Goal: Check status: Check status

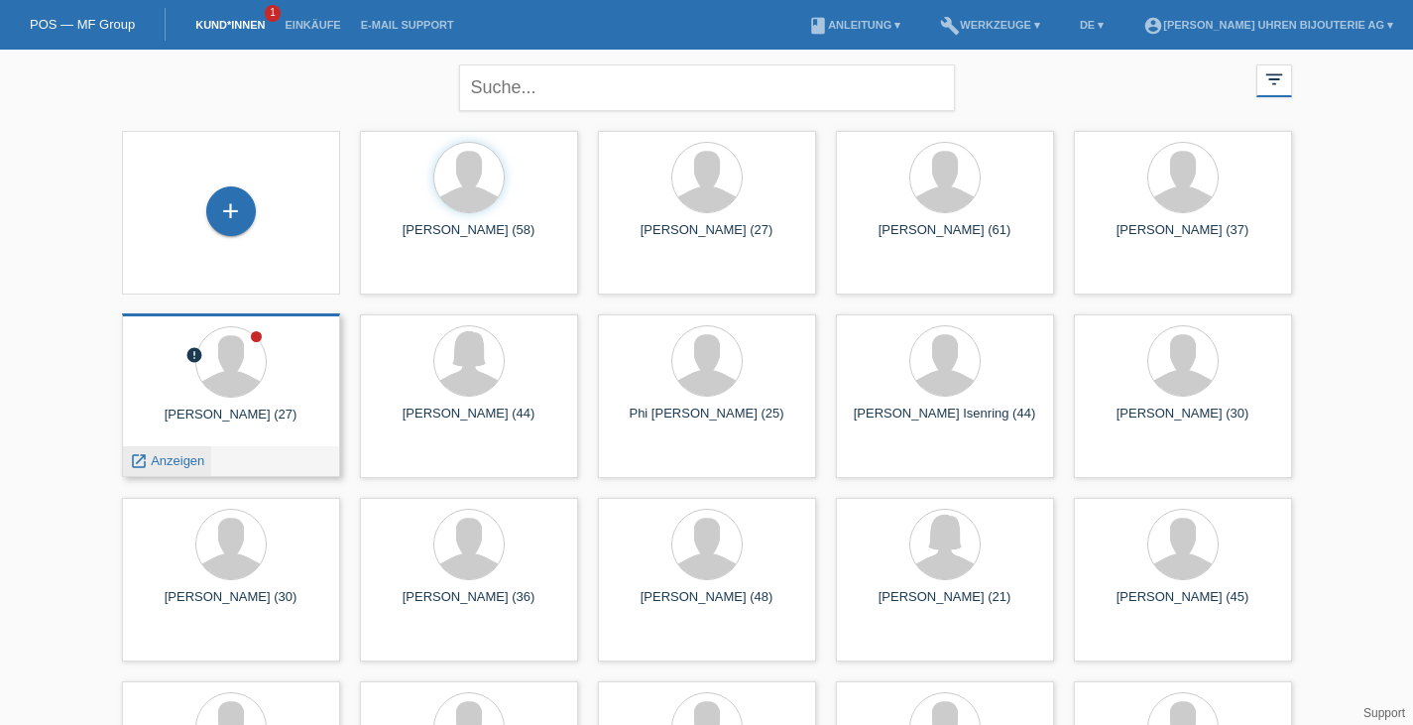
click at [161, 462] on span "Anzeigen" at bounding box center [178, 460] width 54 height 15
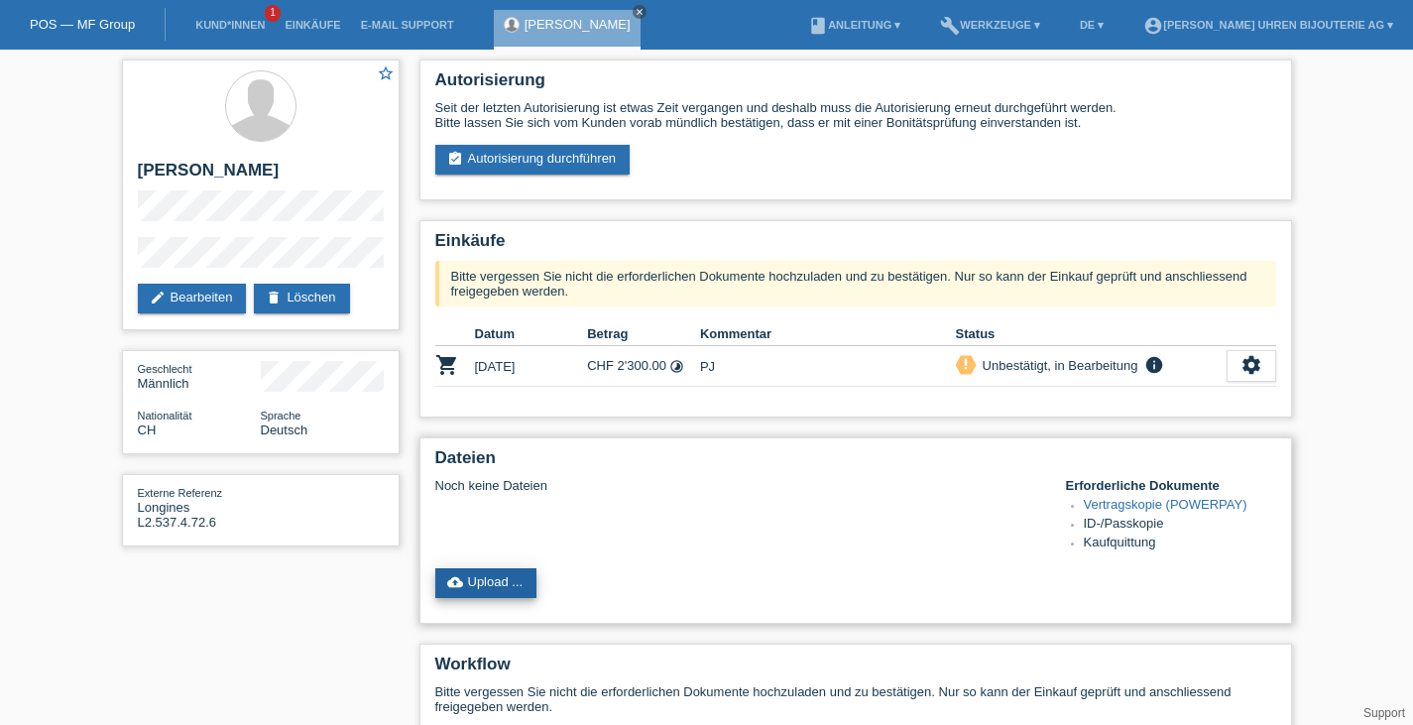
click at [467, 598] on link "cloud_upload Upload ..." at bounding box center [486, 583] width 102 height 30
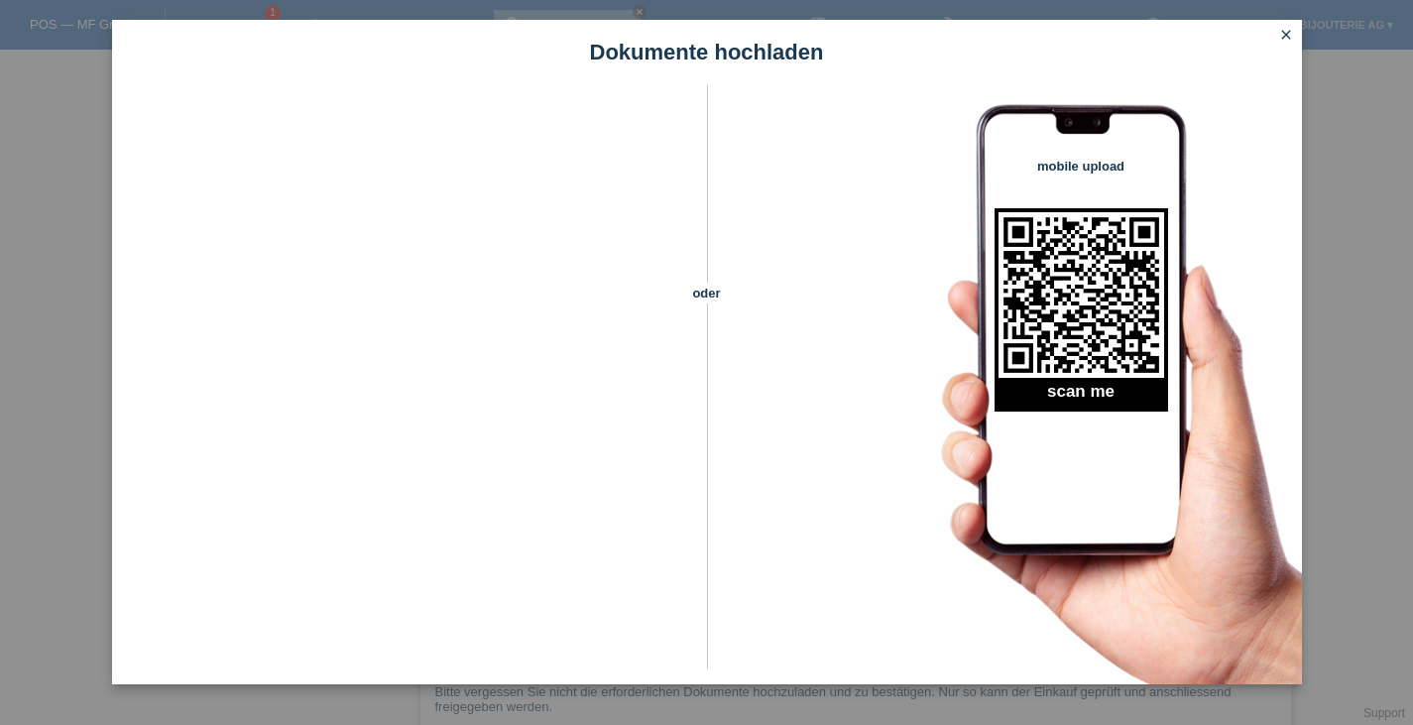
click at [1281, 30] on icon "close" at bounding box center [1286, 35] width 16 height 16
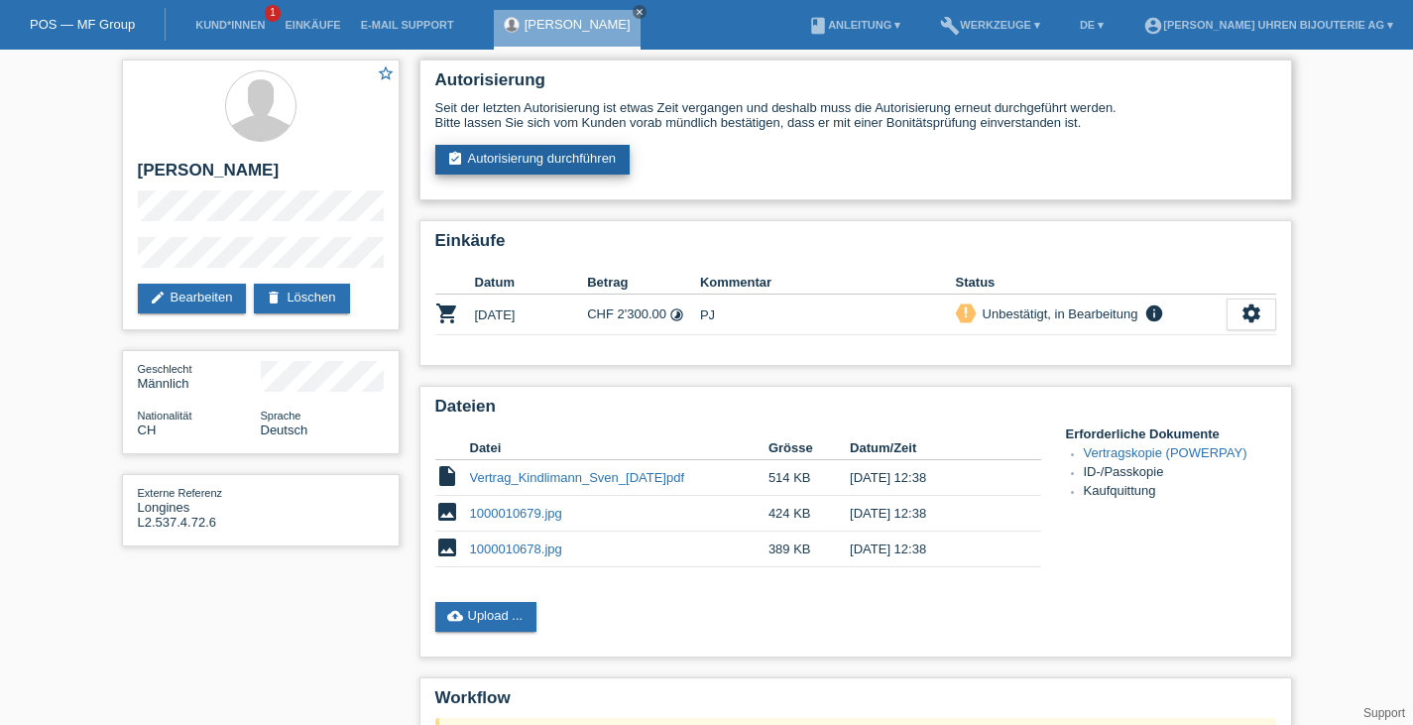
click at [623, 155] on link "assignment_turned_in Autorisierung durchführen" at bounding box center [532, 160] width 195 height 30
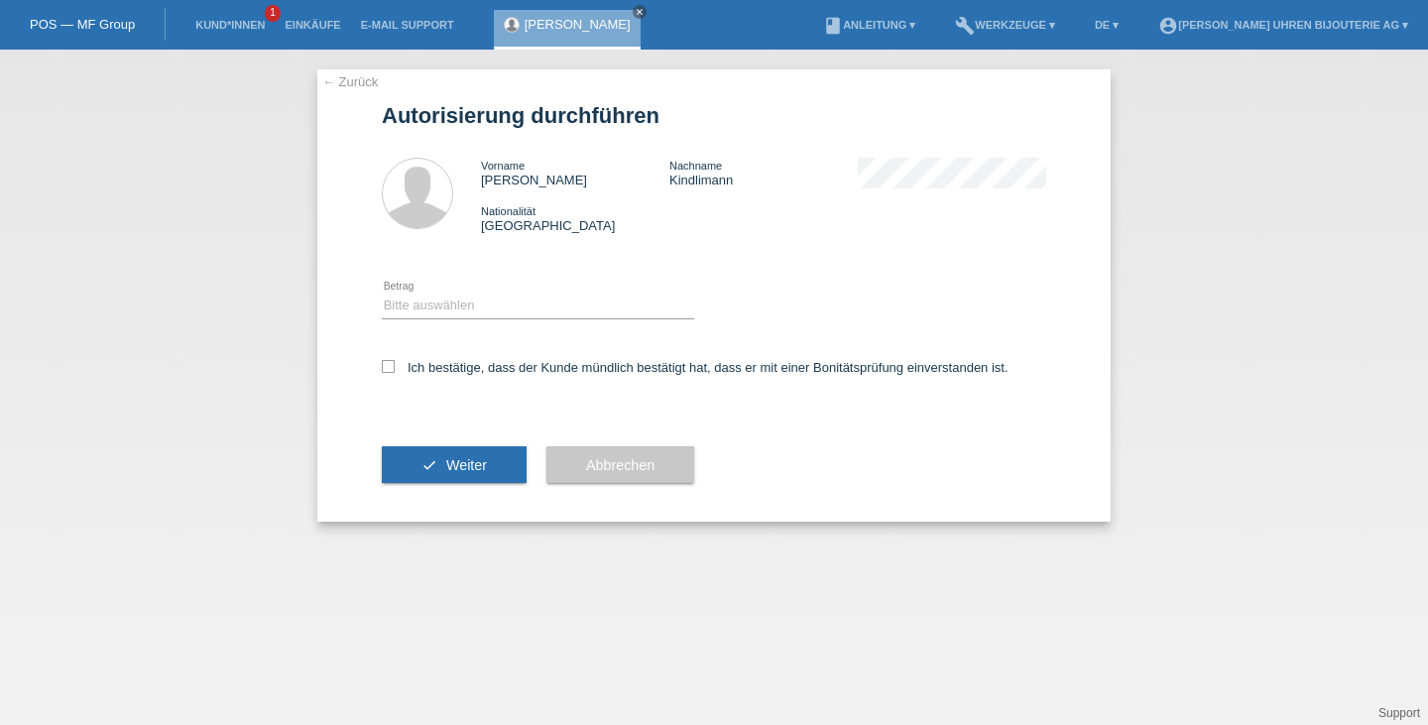
click at [452, 326] on div "Bitte auswählen CHF 1.00 - CHF 499.00 CHF 500.00 - CHF 1'999.00 CHF 2'000.00 - …" at bounding box center [538, 306] width 312 height 67
click at [457, 307] on select "Bitte auswählen CHF 1.00 - CHF 499.00 CHF 500.00 - CHF 1'999.00 CHF 2'000.00 - …" at bounding box center [538, 305] width 312 height 24
select select "3"
click at [382, 294] on select "Bitte auswählen CHF 1.00 - CHF 499.00 CHF 500.00 - CHF 1'999.00 CHF 2'000.00 - …" at bounding box center [538, 305] width 312 height 24
click at [442, 365] on label "Ich bestätige, dass der Kunde mündlich bestätigt hat, dass er mit einer Bonität…" at bounding box center [695, 367] width 627 height 15
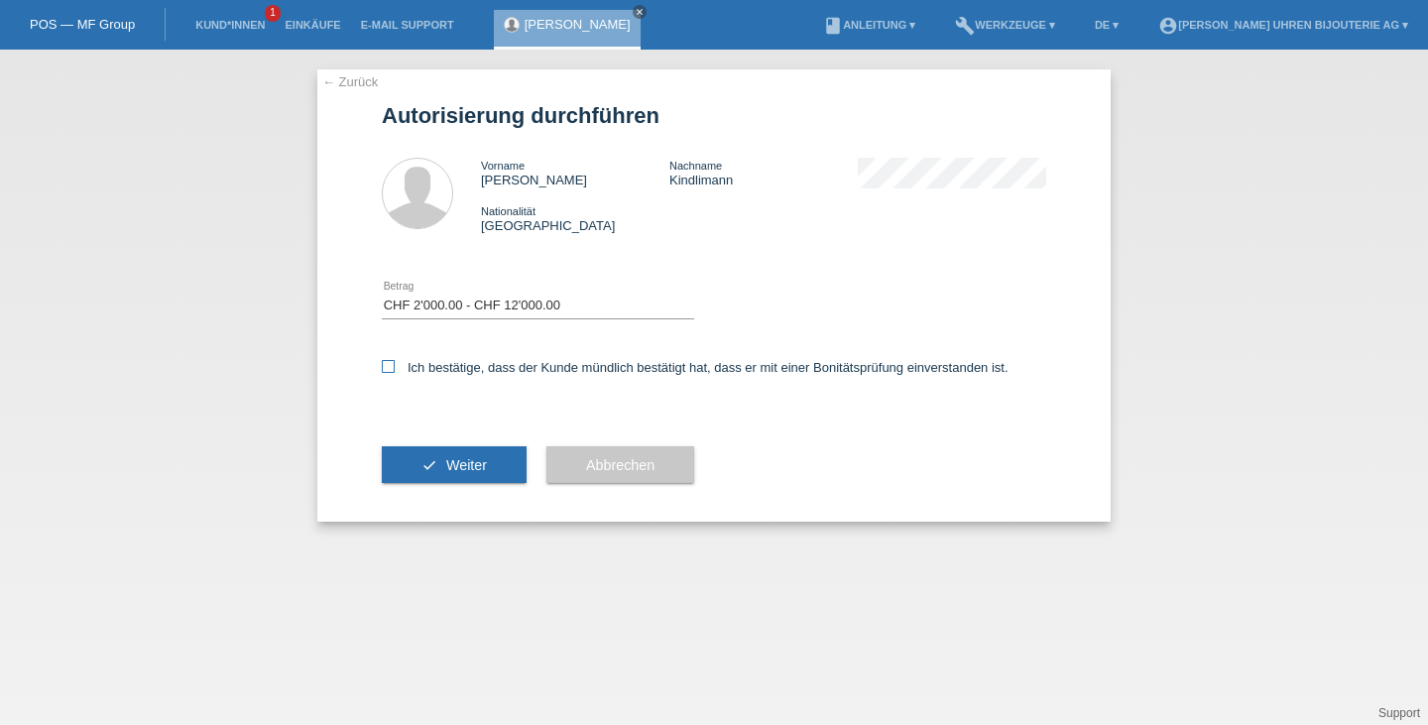
click at [395, 365] on input "Ich bestätige, dass der Kunde mündlich bestätigt hat, dass er mit einer Bonität…" at bounding box center [388, 366] width 13 height 13
checkbox input "true"
click at [442, 467] on button "check Weiter" at bounding box center [454, 465] width 145 height 38
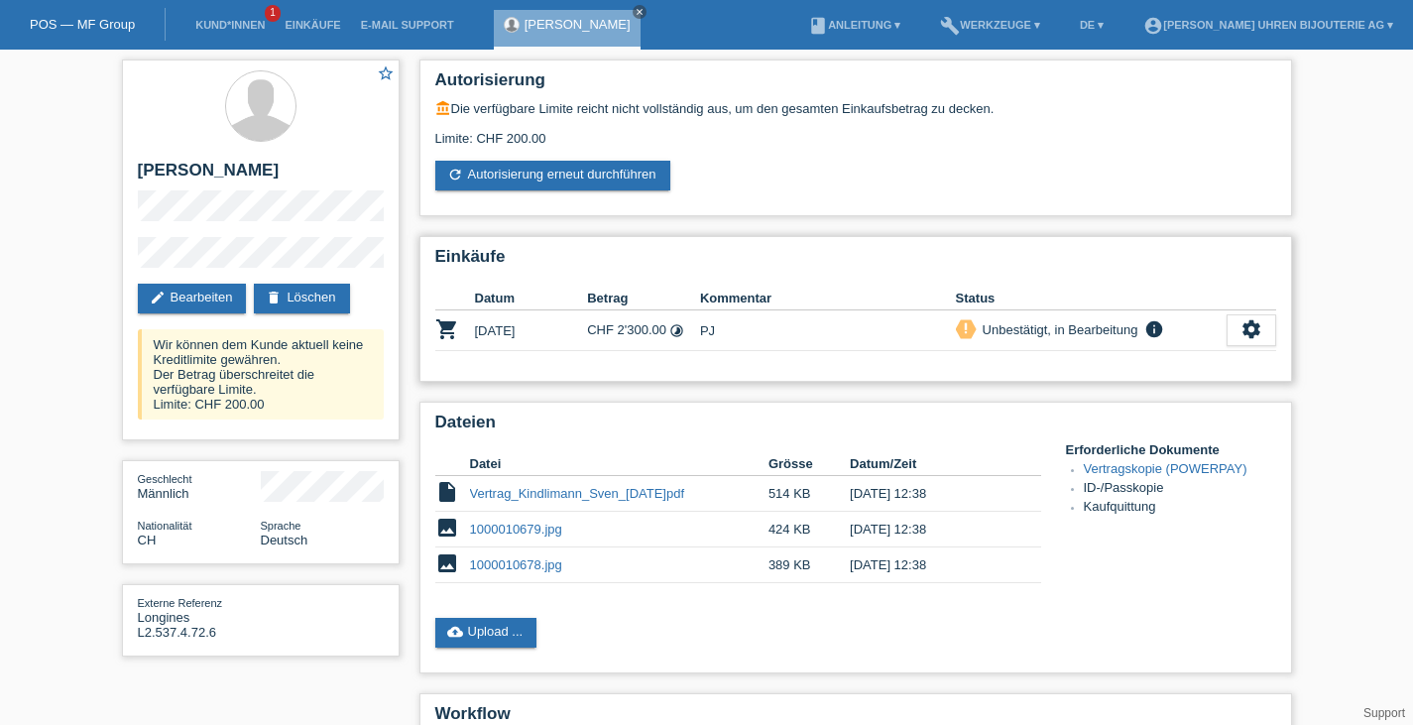
click at [895, 334] on td "PJ" at bounding box center [828, 330] width 256 height 41
click at [292, 304] on link "delete Löschen" at bounding box center [301, 299] width 95 height 30
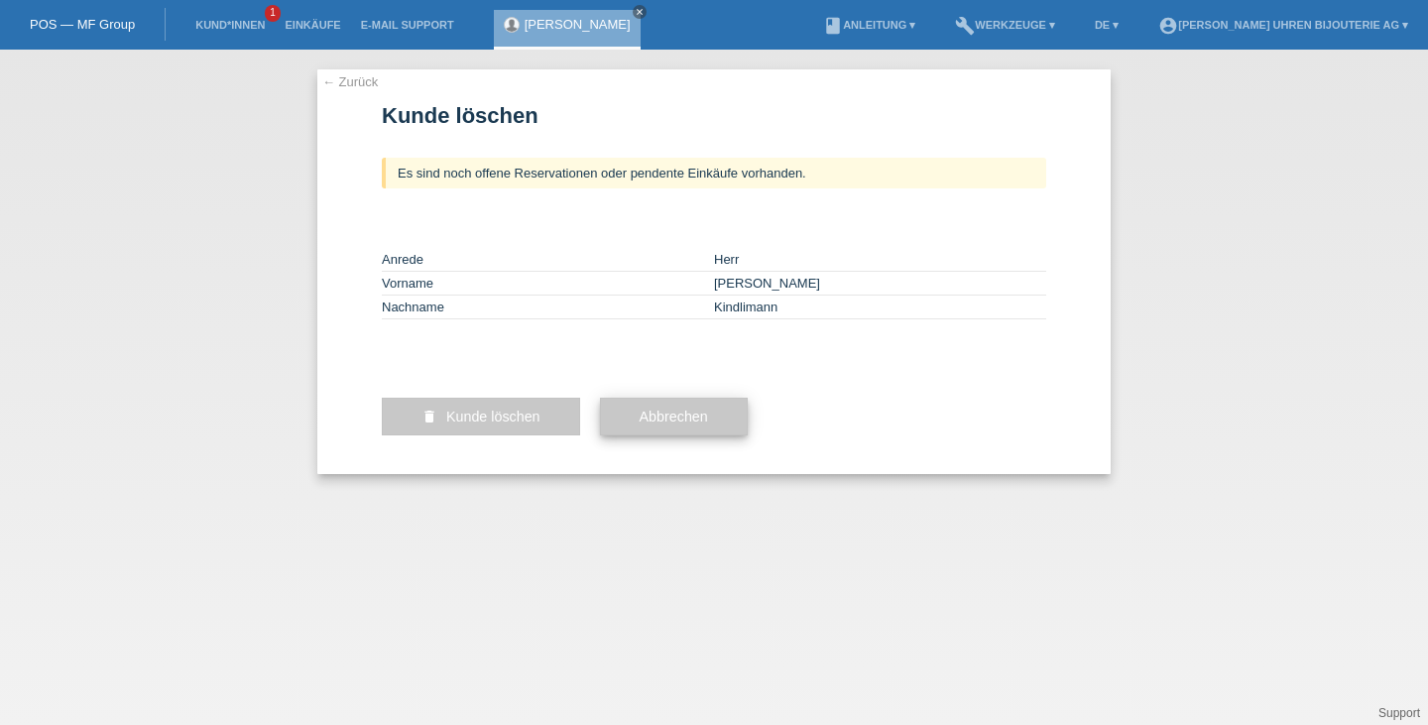
click at [727, 435] on button "Abbrechen" at bounding box center [674, 417] width 148 height 38
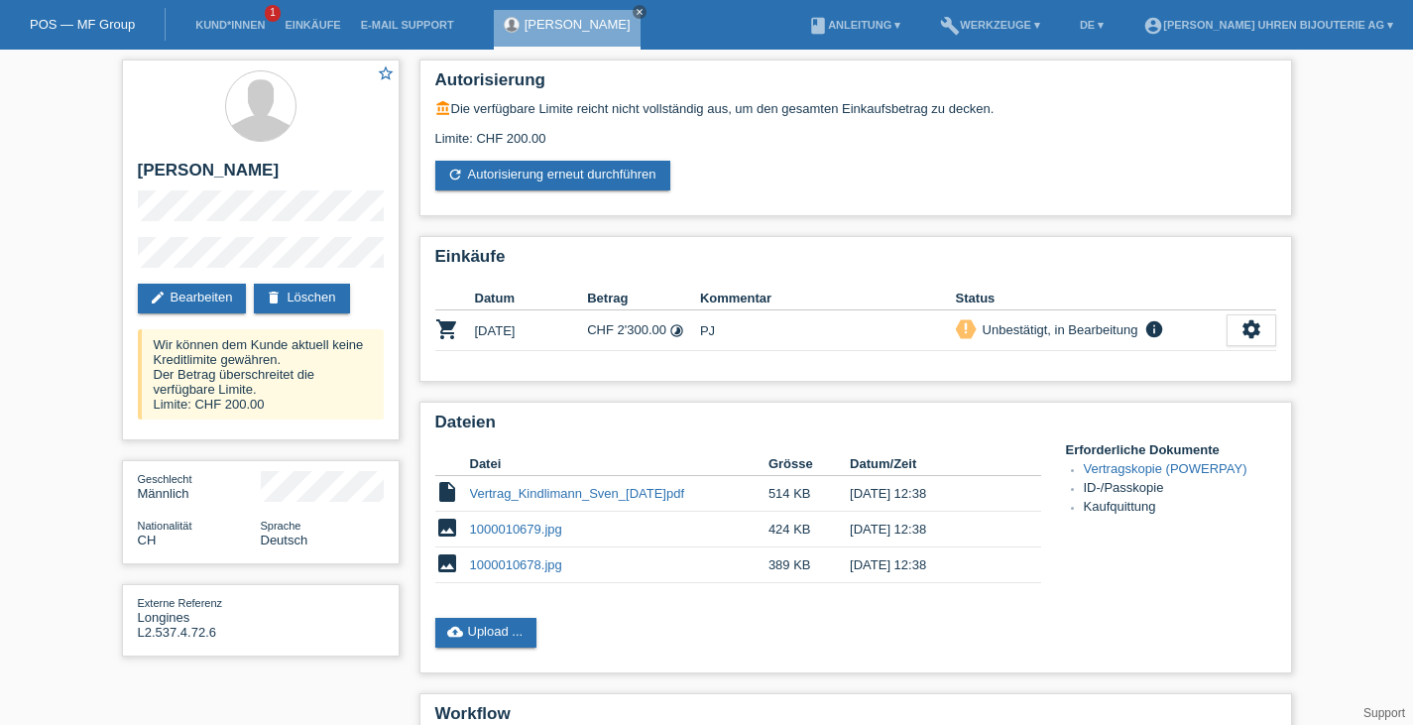
click at [242, 35] on li "Kund*innen 1" at bounding box center [229, 25] width 89 height 51
click at [236, 20] on link "Kund*innen" at bounding box center [229, 25] width 89 height 12
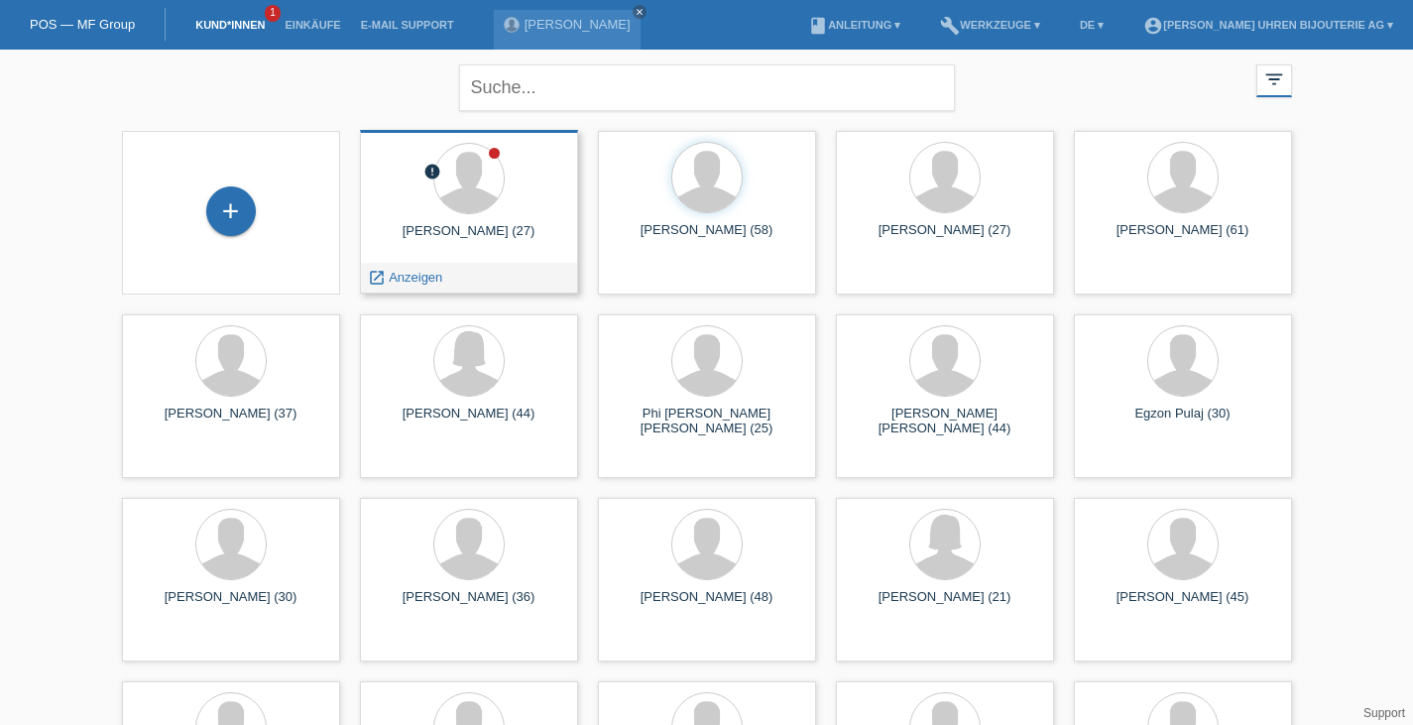
click at [425, 267] on div "launch Anzeigen" at bounding box center [405, 278] width 89 height 30
click at [517, 202] on div at bounding box center [469, 180] width 186 height 74
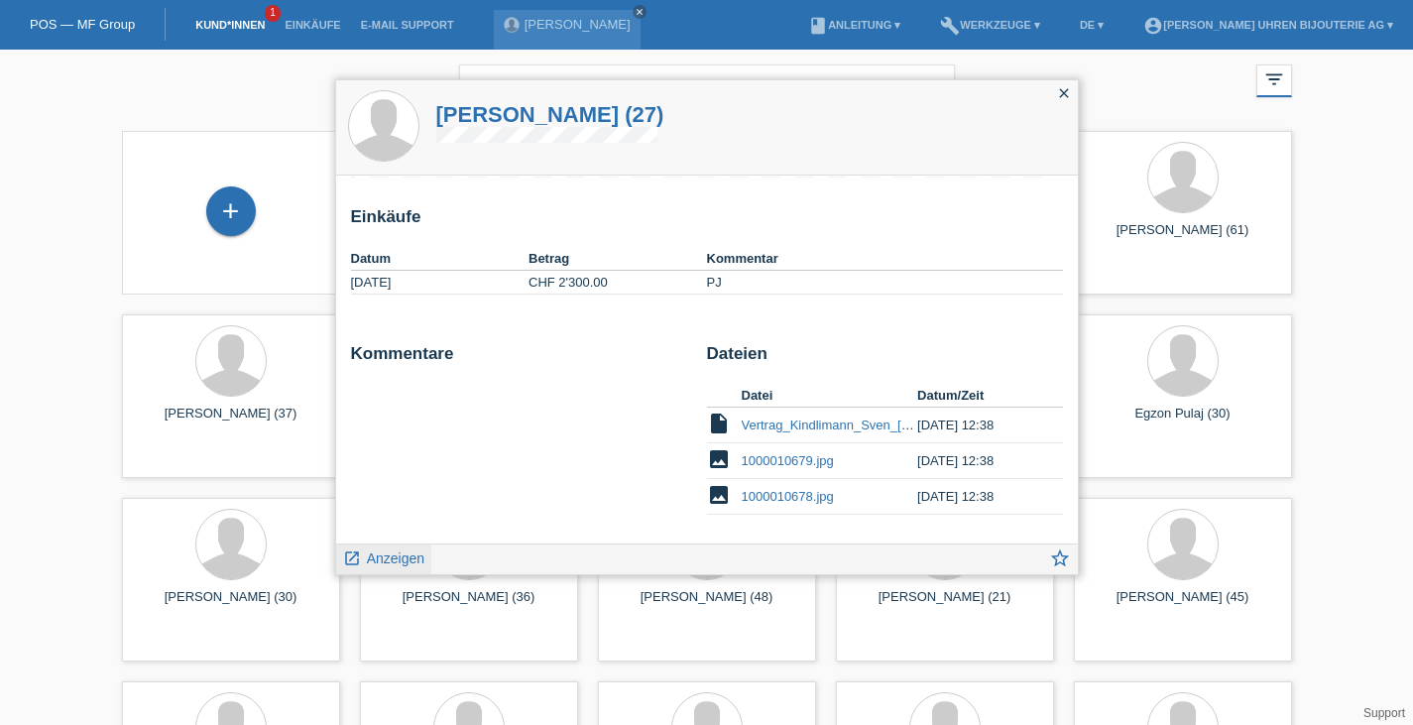
click at [384, 555] on span "Anzeigen" at bounding box center [395, 558] width 57 height 16
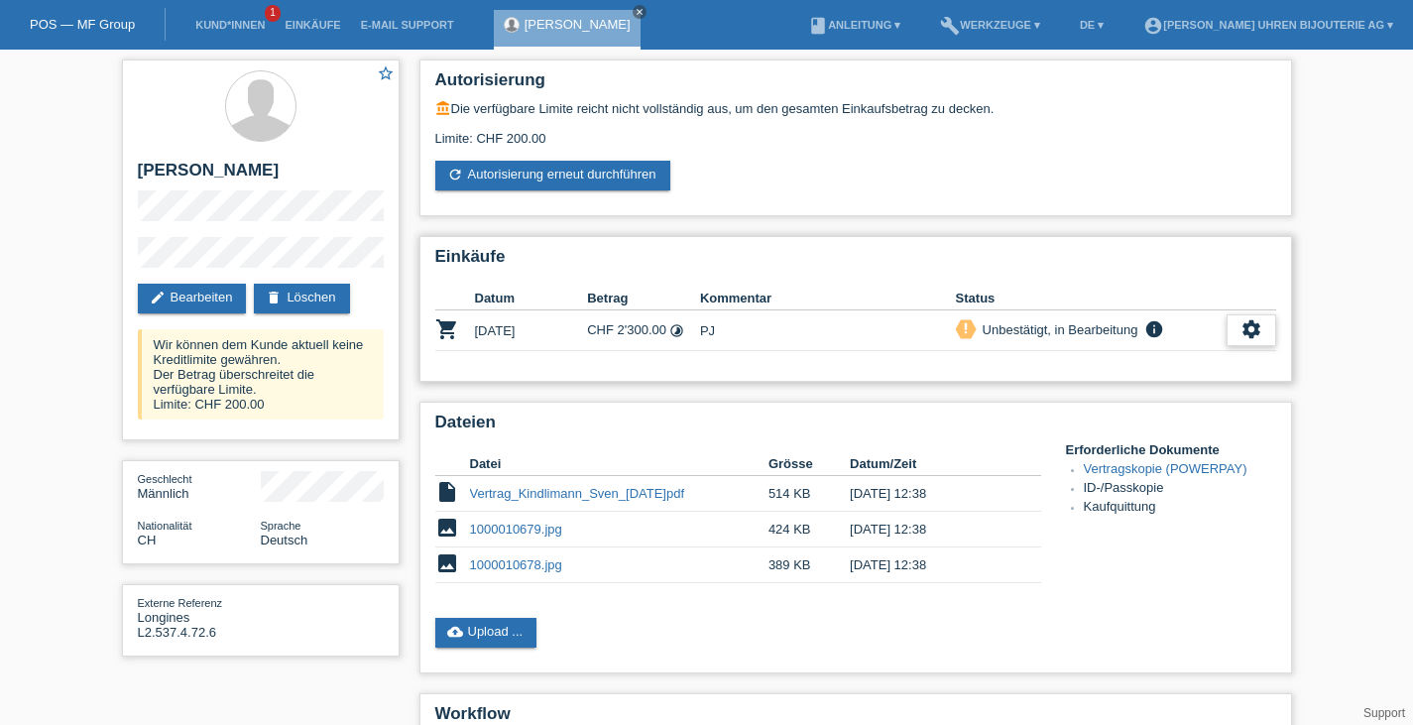
click at [1254, 338] on icon "settings" at bounding box center [1251, 329] width 22 height 22
click at [1248, 329] on icon "settings" at bounding box center [1251, 329] width 22 height 22
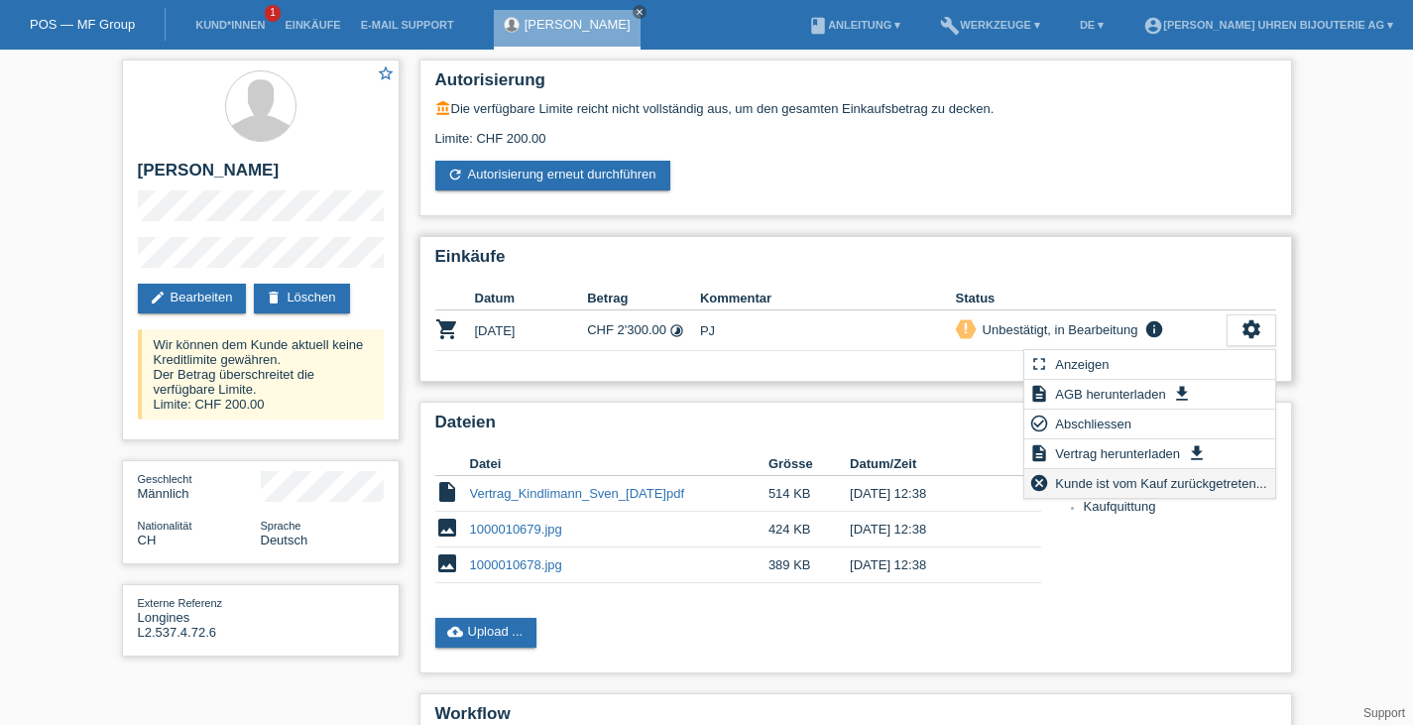
click at [1177, 490] on span "Kunde ist vom Kauf zurückgetreten..." at bounding box center [1160, 483] width 217 height 24
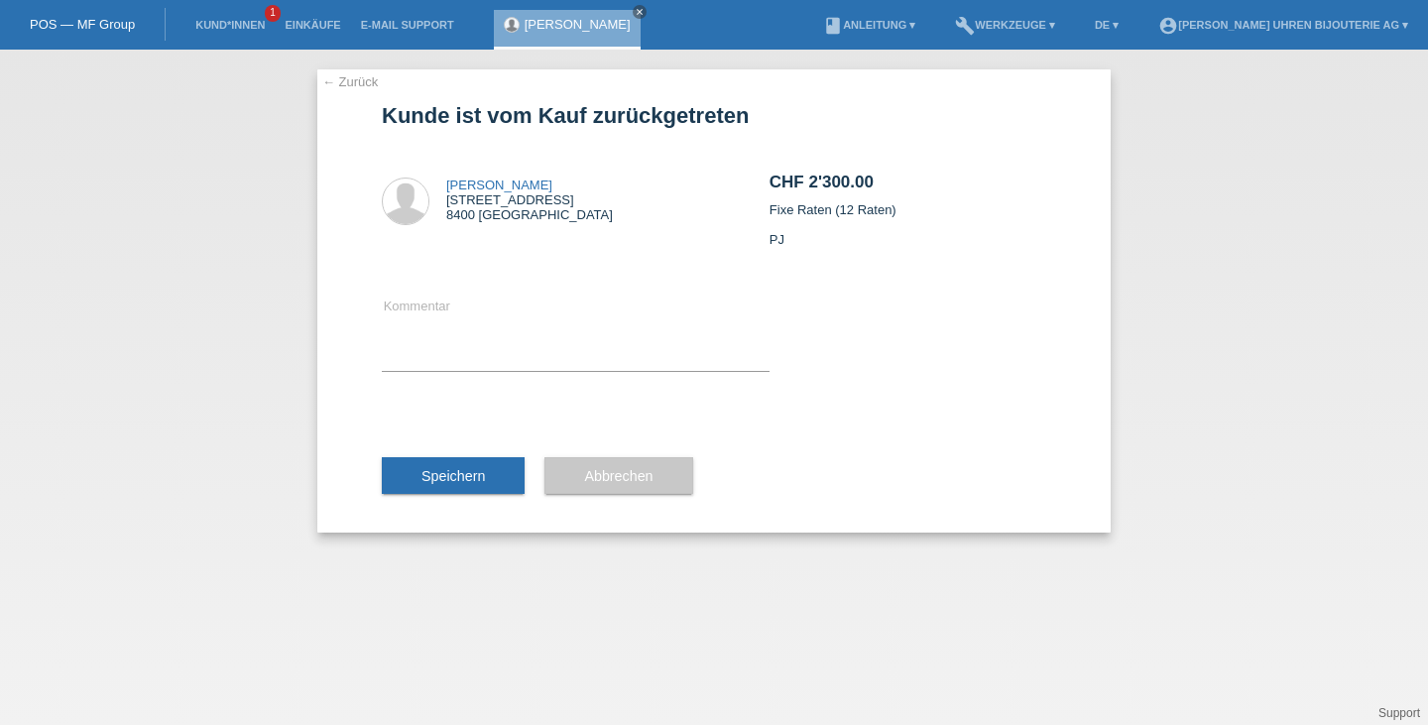
click at [649, 473] on span "Abbrechen" at bounding box center [618, 476] width 68 height 16
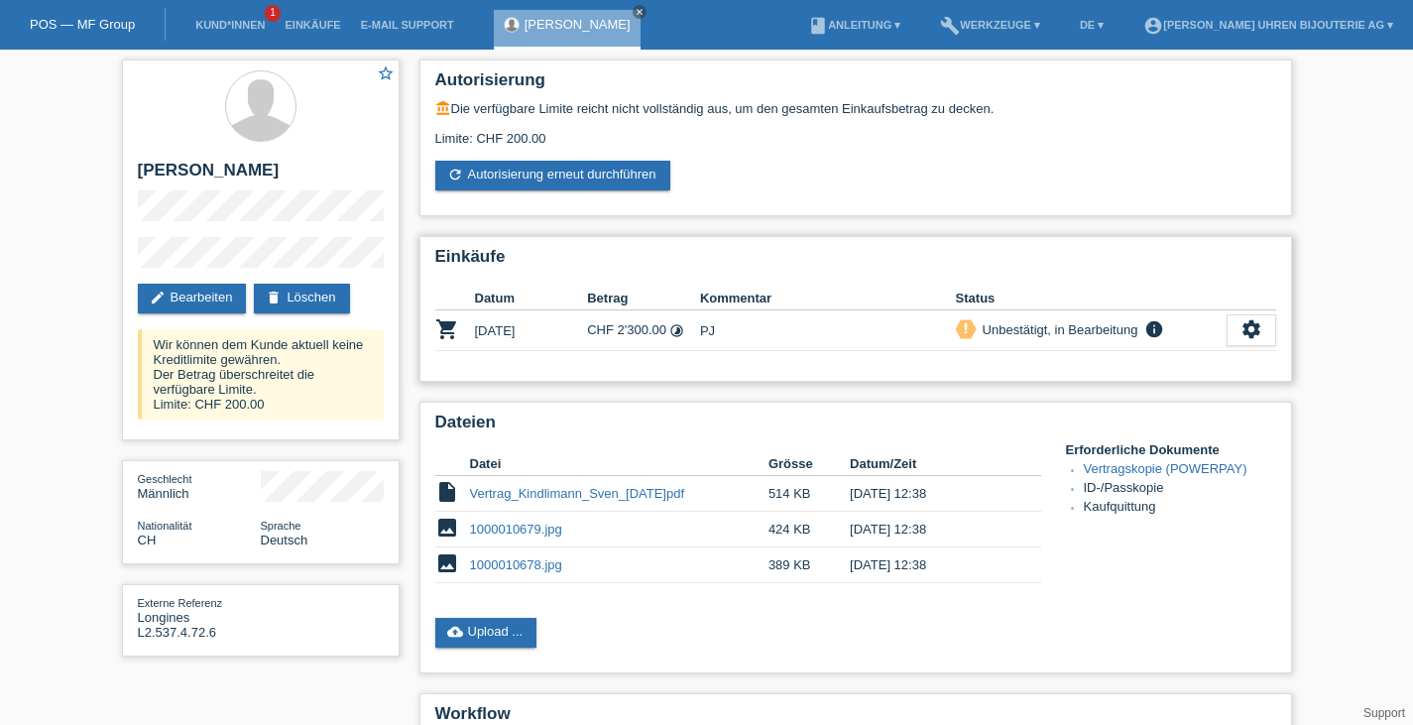
click at [971, 335] on icon "priority_high" at bounding box center [966, 328] width 14 height 14
click at [249, 376] on div "Wir können dem Kunde aktuell keine Kreditlimite gewähren. Der Betrag überschrei…" at bounding box center [261, 374] width 246 height 90
click at [234, 311] on link "edit Bearbeiten" at bounding box center [192, 299] width 109 height 30
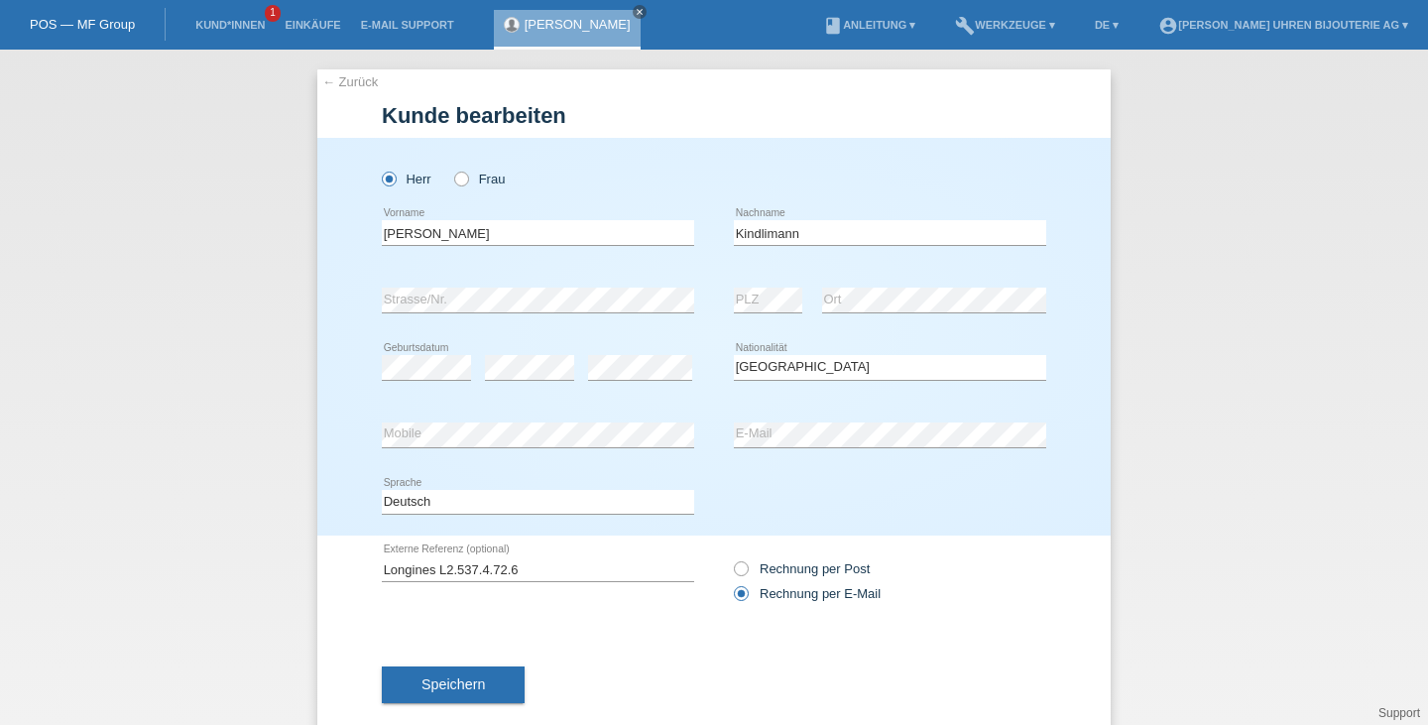
select select "CH"
click at [338, 78] on link "← Zurück" at bounding box center [350, 81] width 56 height 15
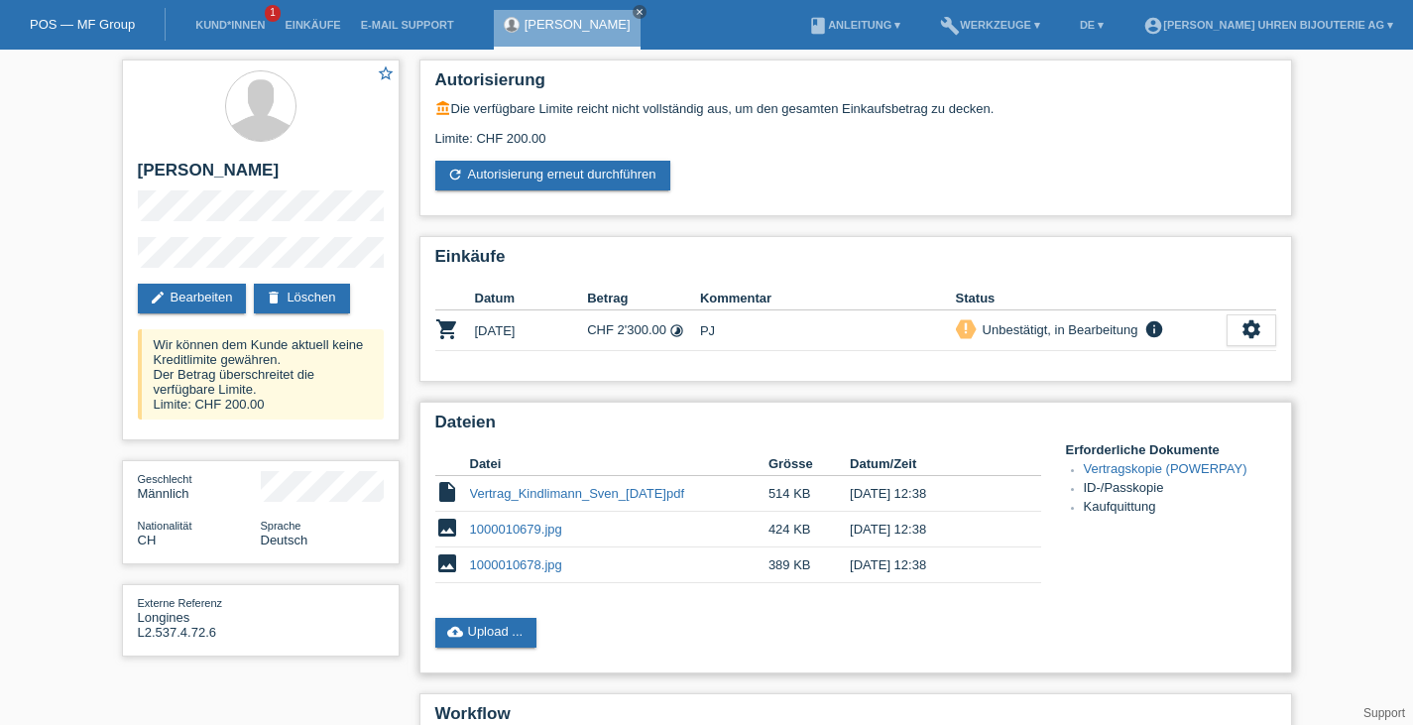
click at [1104, 466] on link "Vertragskopie (POWERPAY)" at bounding box center [1166, 468] width 164 height 15
click at [577, 498] on link "Vertrag_Kindlimann_Sven_[DATE]pdf" at bounding box center [577, 493] width 215 height 15
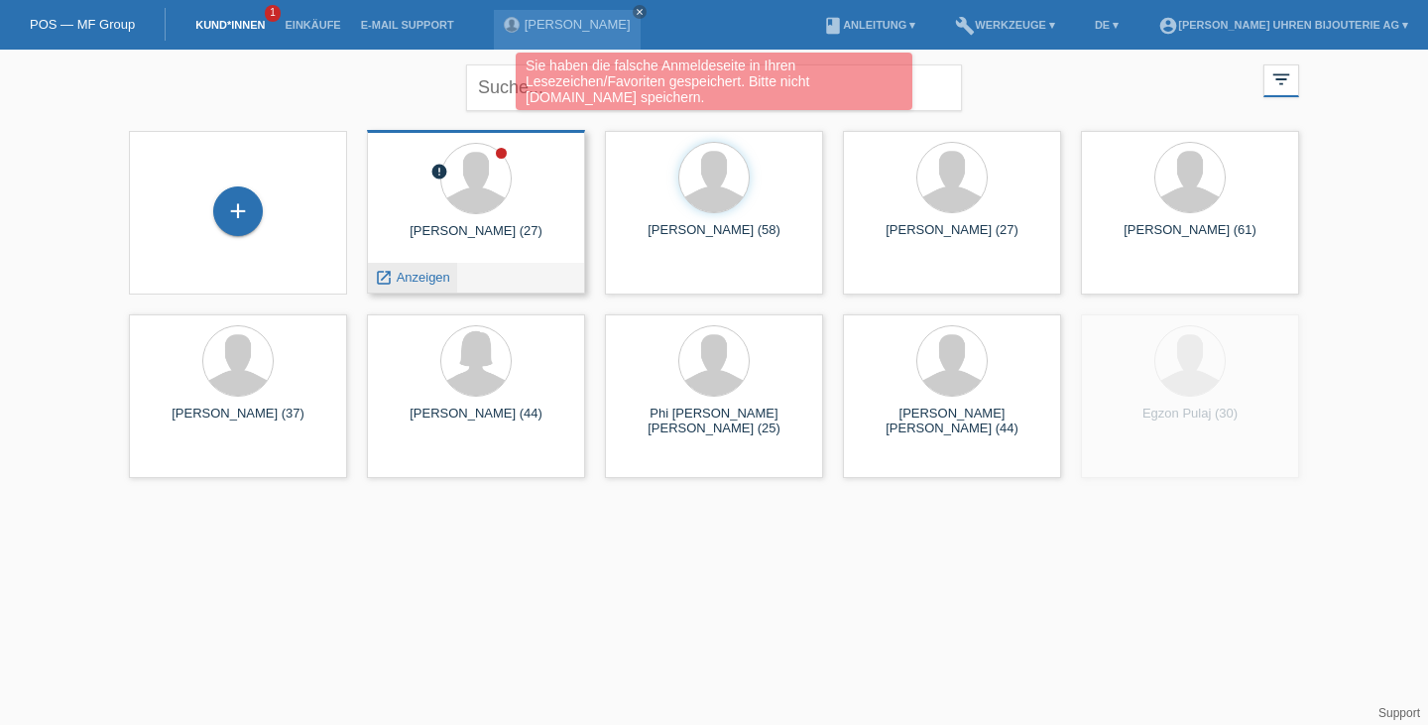
click at [412, 289] on div "launch Anzeigen" at bounding box center [412, 278] width 89 height 30
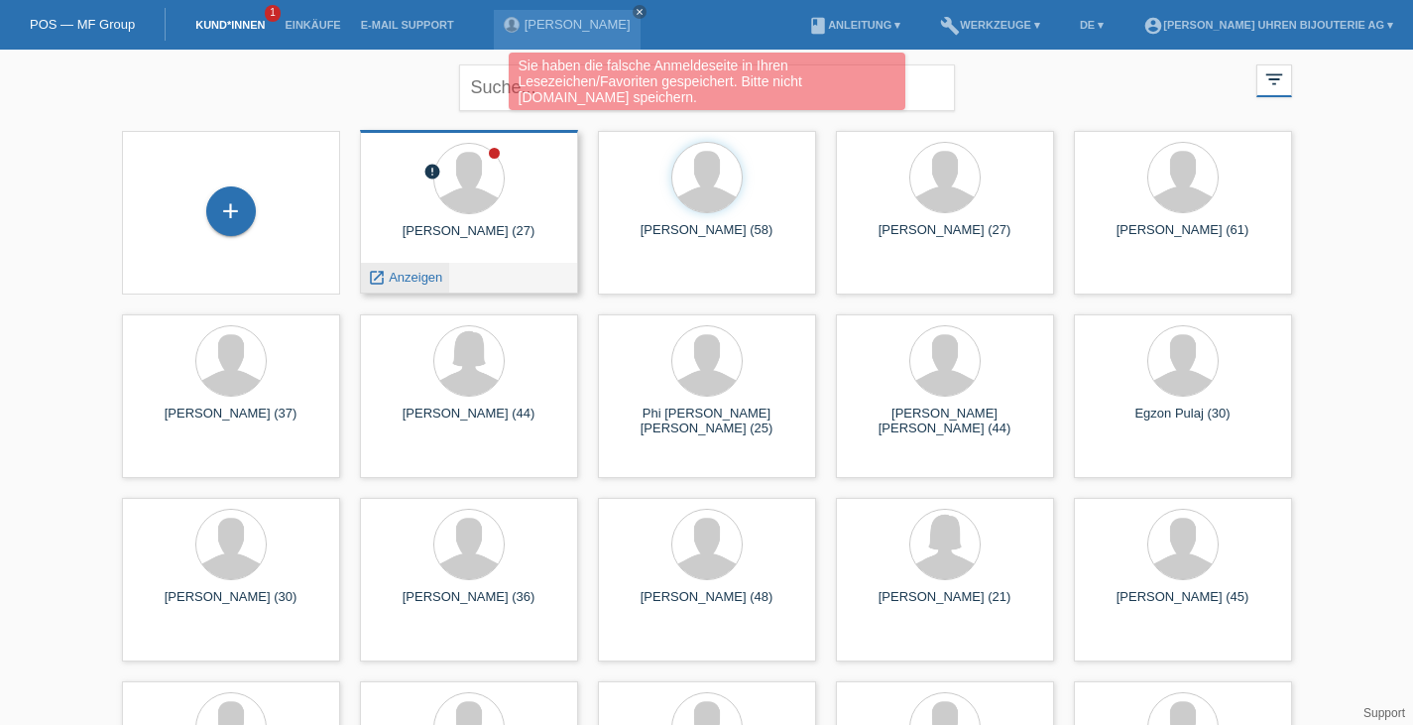
click at [412, 282] on span "Anzeigen" at bounding box center [416, 277] width 54 height 15
